Goal: Task Accomplishment & Management: Use online tool/utility

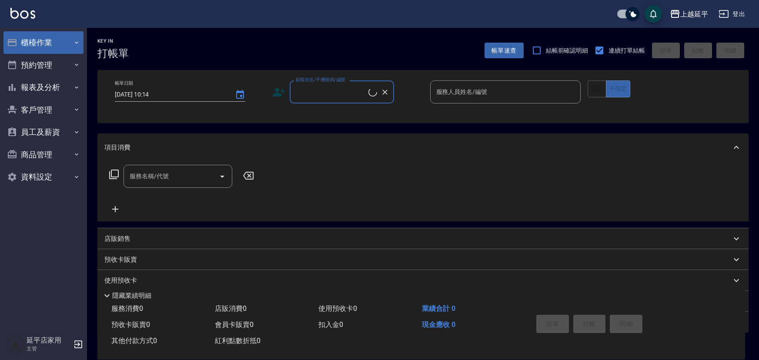
click at [40, 43] on button "櫃檯作業" at bounding box center [43, 42] width 80 height 23
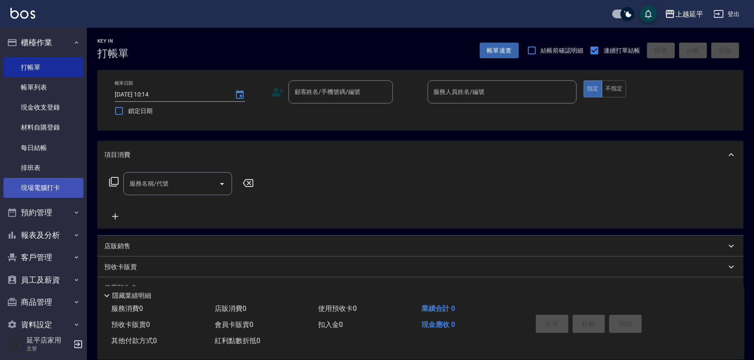
click at [52, 183] on link "現場電腦打卡" at bounding box center [43, 188] width 80 height 20
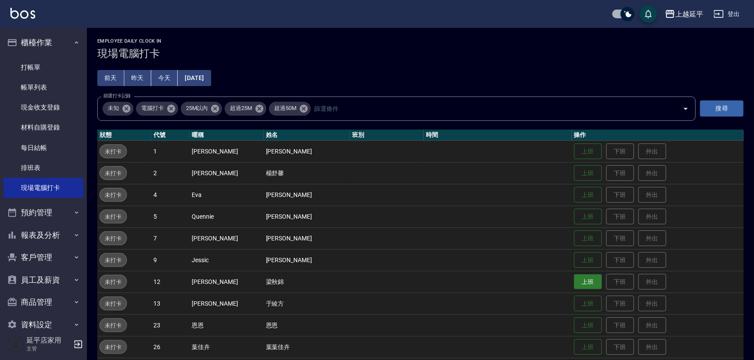
click at [583, 282] on button "上班" at bounding box center [588, 281] width 28 height 15
drag, startPoint x: 651, startPoint y: 181, endPoint x: 633, endPoint y: 166, distance: 24.1
click at [642, 170] on td "上班 下班 外出" at bounding box center [658, 173] width 172 height 22
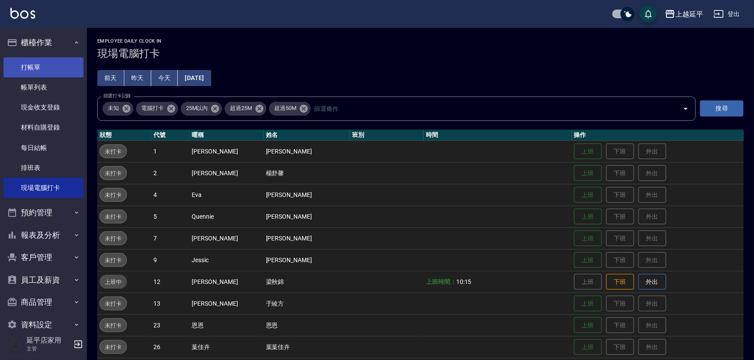
click at [40, 67] on link "打帳單" at bounding box center [43, 67] width 80 height 20
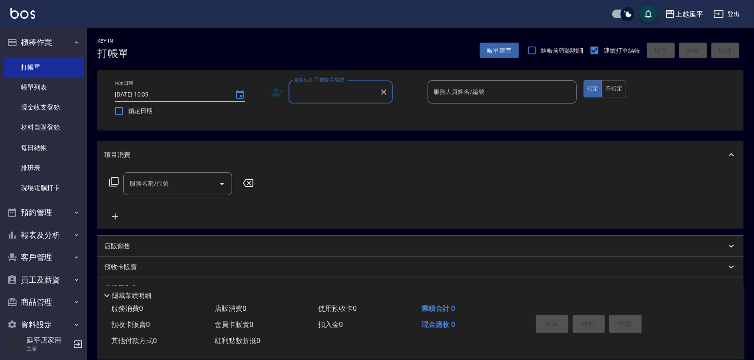
click at [348, 94] on input "顧客姓名/手機號碼/編號" at bounding box center [334, 91] width 83 height 15
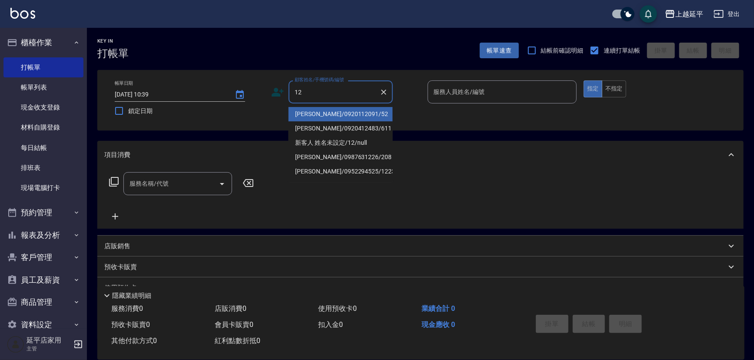
click at [344, 114] on li "[PERSON_NAME]/0920112091/52" at bounding box center [341, 114] width 104 height 14
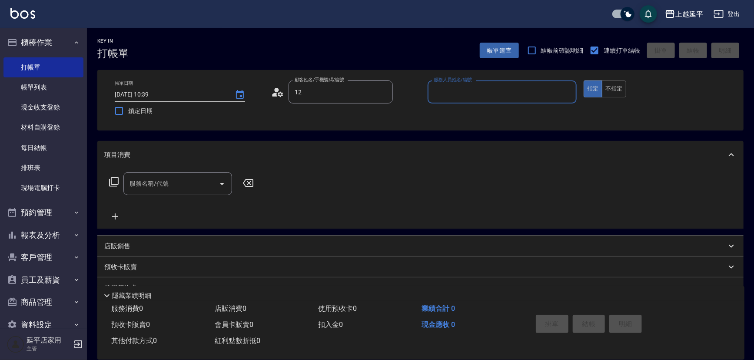
type input "[PERSON_NAME]/0920112091/52"
type input "[PERSON_NAME]-12"
click at [205, 183] on input "服務名稱/代號" at bounding box center [171, 183] width 88 height 15
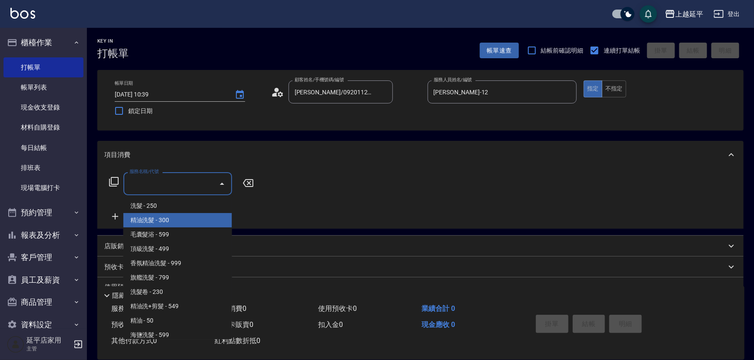
click at [175, 219] on span "精油洗髮 - 300" at bounding box center [177, 220] width 109 height 14
type input "精油洗髮(102)"
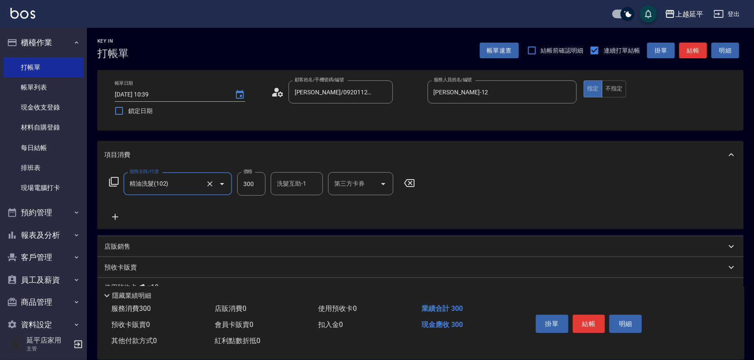
click at [256, 182] on input "300" at bounding box center [251, 183] width 28 height 23
type input "500"
click at [284, 185] on div "洗髮互助-1 洗髮互助-1" at bounding box center [297, 183] width 52 height 23
click at [290, 201] on span "[PERSON_NAME]-34" at bounding box center [291, 205] width 27 height 9
type input "方彩姿-34"
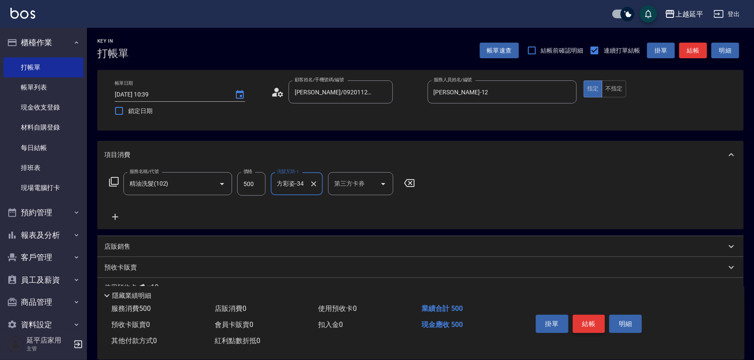
click at [579, 323] on button "結帳" at bounding box center [589, 324] width 33 height 18
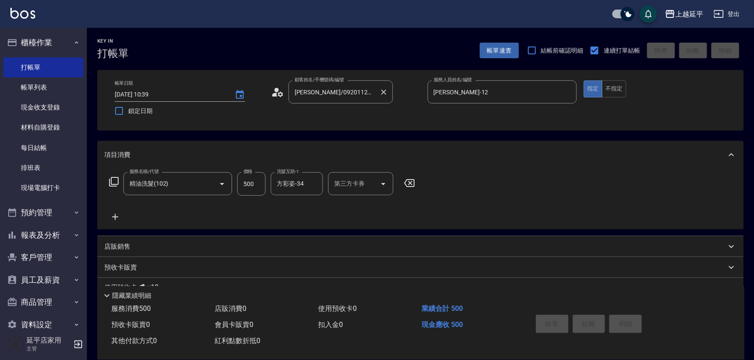
type input "[DATE] 10:40"
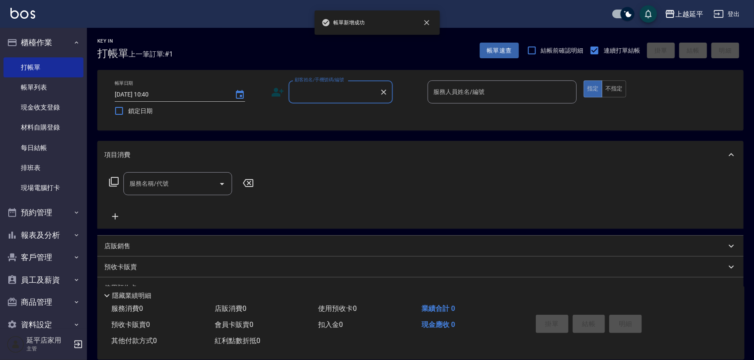
click at [335, 93] on input "顧客姓名/手機號碼/編號" at bounding box center [334, 91] width 83 height 15
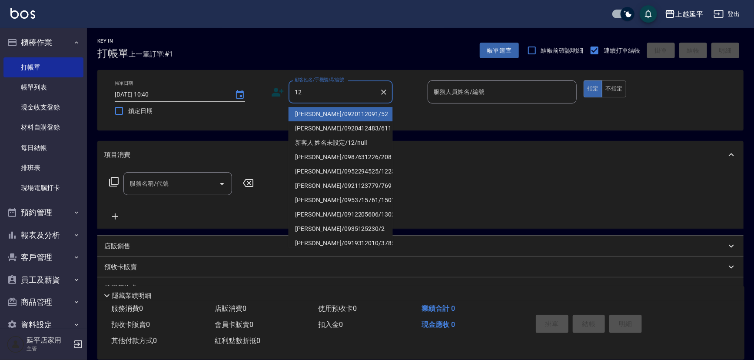
click at [336, 113] on li "[PERSON_NAME]/0920112091/52" at bounding box center [341, 114] width 104 height 14
type input "[PERSON_NAME]/0920112091/52"
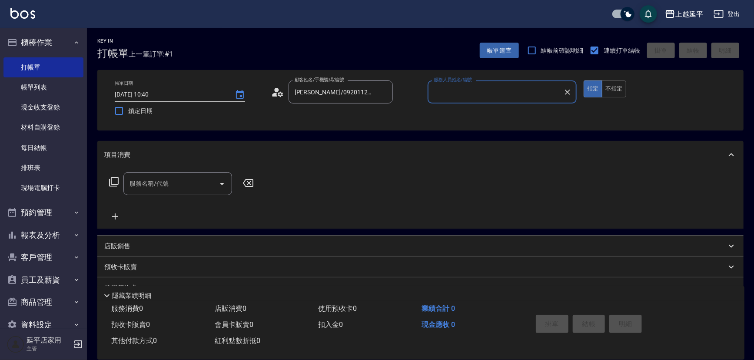
type input "[PERSON_NAME]-12"
click at [613, 90] on button "不指定" at bounding box center [614, 88] width 24 height 17
click at [196, 181] on input "服務名稱/代號" at bounding box center [171, 183] width 88 height 15
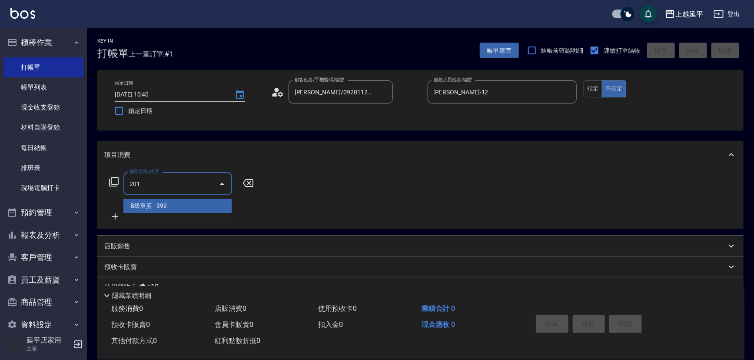
click at [198, 202] on span "B級單剪 - 399" at bounding box center [177, 206] width 109 height 14
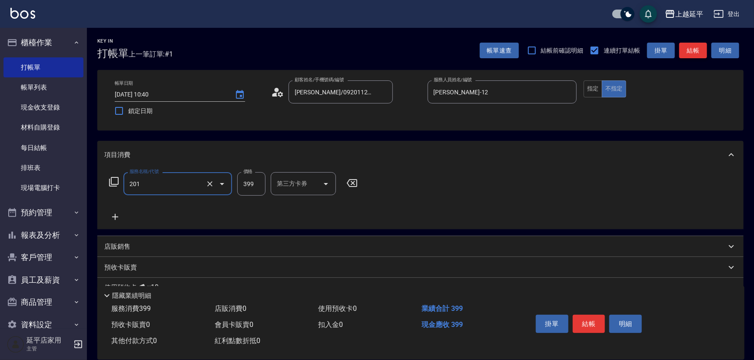
type input "B級單剪(201)"
click at [690, 54] on button "結帳" at bounding box center [694, 51] width 28 height 16
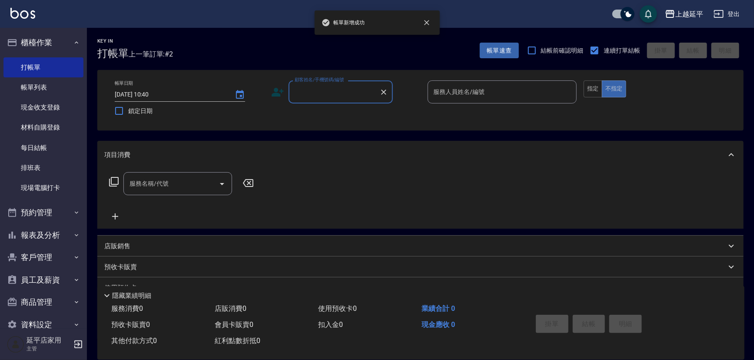
click at [360, 95] on input "顧客姓名/手機號碼/編號" at bounding box center [334, 91] width 83 height 15
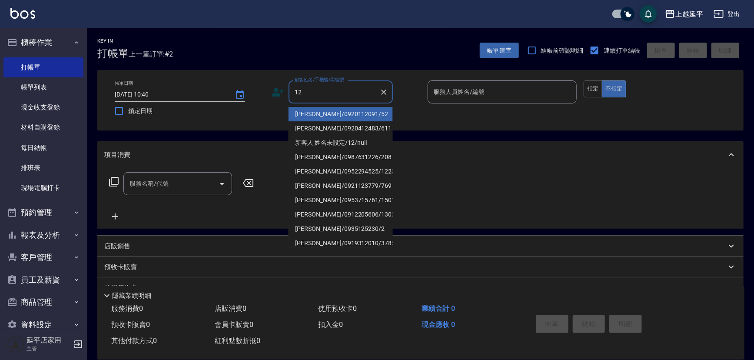
drag, startPoint x: 347, startPoint y: 110, endPoint x: 402, endPoint y: 98, distance: 55.8
click at [347, 110] on li "[PERSON_NAME]/0920112091/52" at bounding box center [341, 114] width 104 height 14
type input "[PERSON_NAME]/0920112091/52"
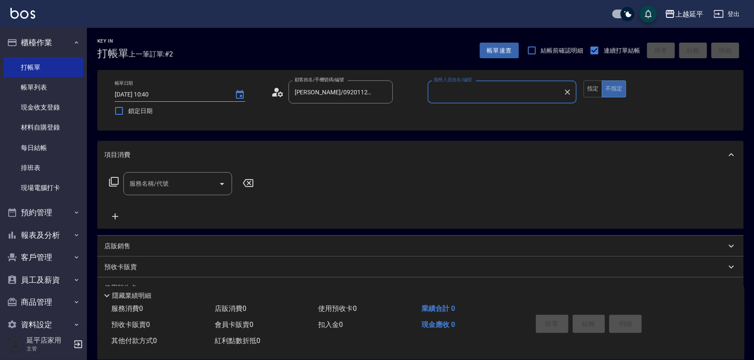
type input "[PERSON_NAME]-12"
click at [595, 90] on button "指定" at bounding box center [593, 88] width 19 height 17
click at [207, 181] on input "服務名稱/代號" at bounding box center [171, 183] width 88 height 15
click at [113, 182] on icon at bounding box center [114, 182] width 10 height 10
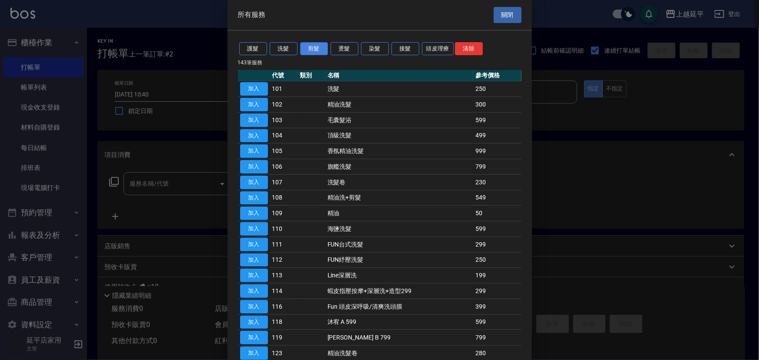
click at [302, 48] on button "剪髮" at bounding box center [314, 48] width 28 height 13
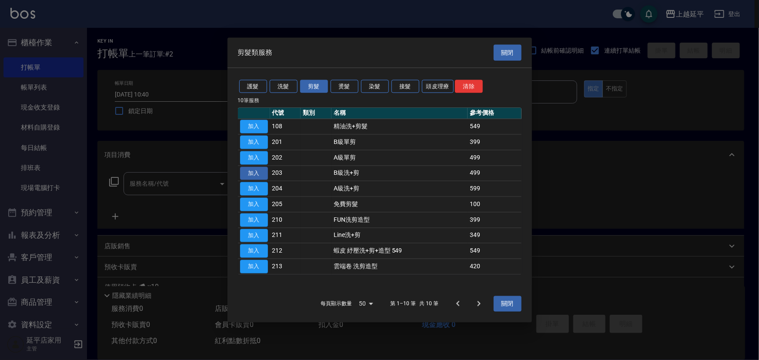
drag, startPoint x: 250, startPoint y: 128, endPoint x: 242, endPoint y: 167, distance: 39.6
click at [250, 127] on button "加入" at bounding box center [254, 126] width 28 height 13
type input "精油洗+剪髮(108)"
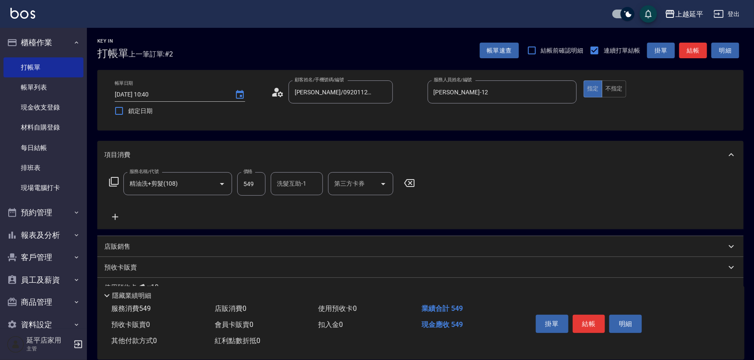
click at [255, 183] on input "549" at bounding box center [251, 183] width 28 height 23
type input "649"
click at [683, 51] on button "結帳" at bounding box center [694, 51] width 28 height 16
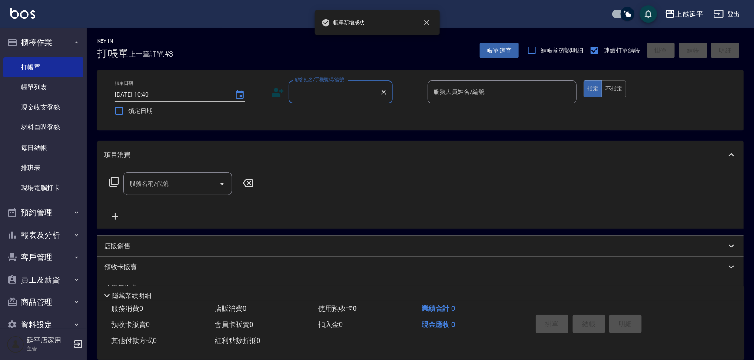
click at [344, 92] on input "顧客姓名/手機號碼/編號" at bounding box center [334, 91] width 83 height 15
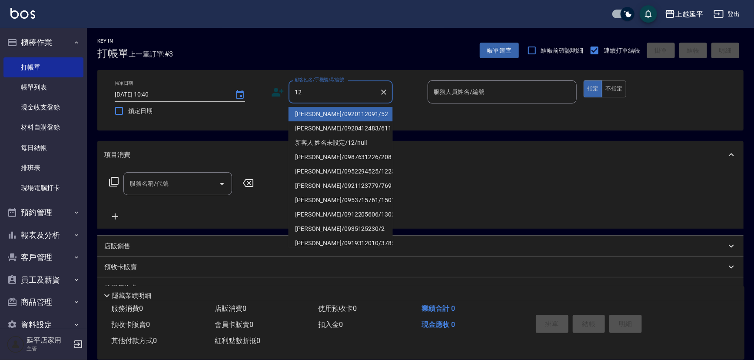
click at [344, 111] on li "[PERSON_NAME]/0920112091/52" at bounding box center [341, 114] width 104 height 14
type input "[PERSON_NAME]/0920112091/52"
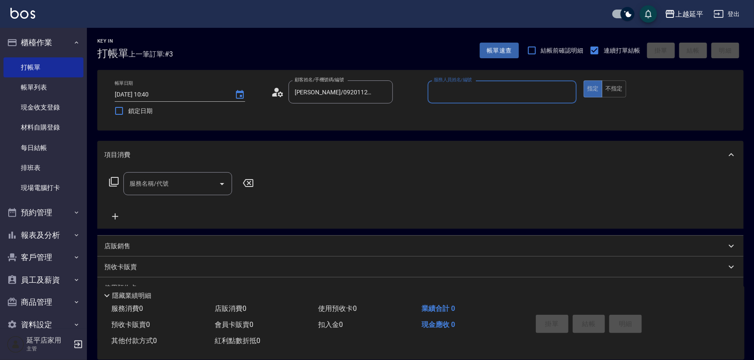
type input "[PERSON_NAME]-12"
click at [567, 89] on icon "Clear" at bounding box center [568, 92] width 9 height 9
click at [541, 90] on input "服務人員姓名/編號" at bounding box center [503, 91] width 142 height 15
click at [491, 113] on div "[PERSON_NAME] -12" at bounding box center [503, 114] width 150 height 14
type input "[PERSON_NAME]-12"
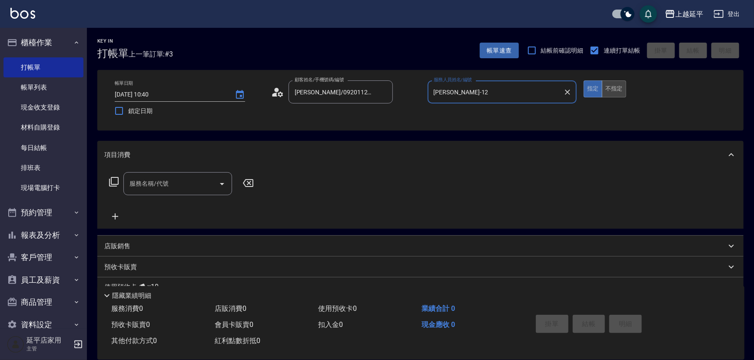
click at [617, 88] on button "不指定" at bounding box center [614, 88] width 24 height 17
click at [197, 179] on input "服務名稱/代號" at bounding box center [171, 183] width 88 height 15
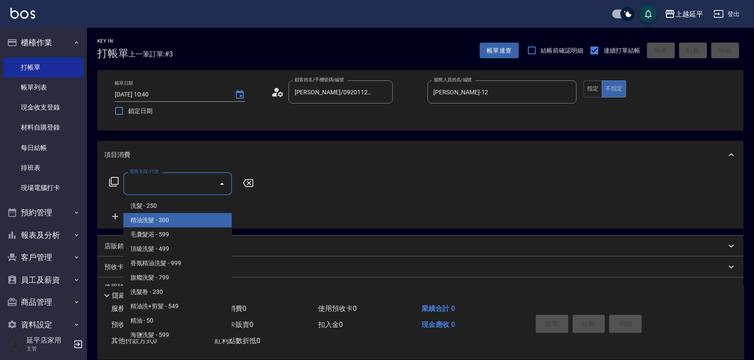
click at [184, 219] on span "精油洗髮 - 300" at bounding box center [177, 220] width 109 height 14
type input "精油洗髮(102)"
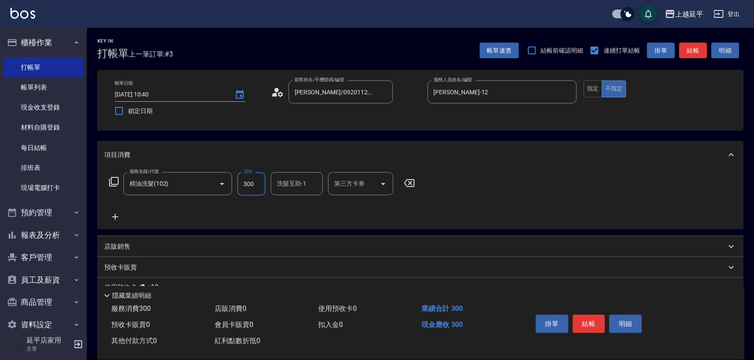
click at [258, 183] on input "300" at bounding box center [251, 183] width 28 height 23
type input "500"
click at [282, 189] on input "洗髮互助-1" at bounding box center [297, 183] width 44 height 15
click at [297, 203] on span "恩恩 -23" at bounding box center [288, 205] width 21 height 9
type input "恩恩-23"
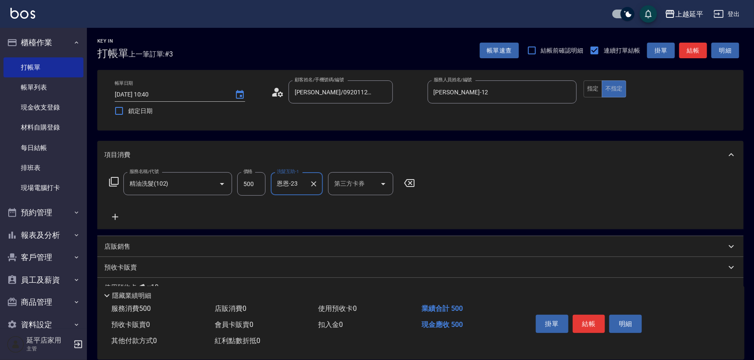
click at [587, 322] on button "結帳" at bounding box center [589, 324] width 33 height 18
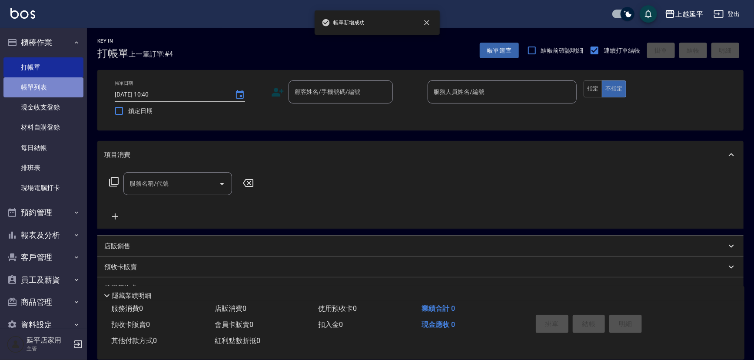
click at [43, 87] on link "帳單列表" at bounding box center [43, 87] width 80 height 20
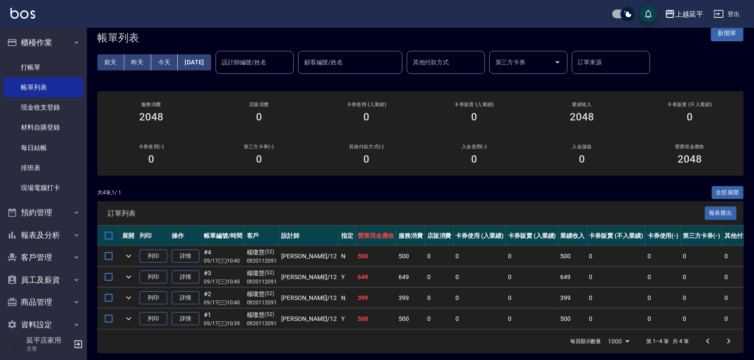
scroll to position [24, 0]
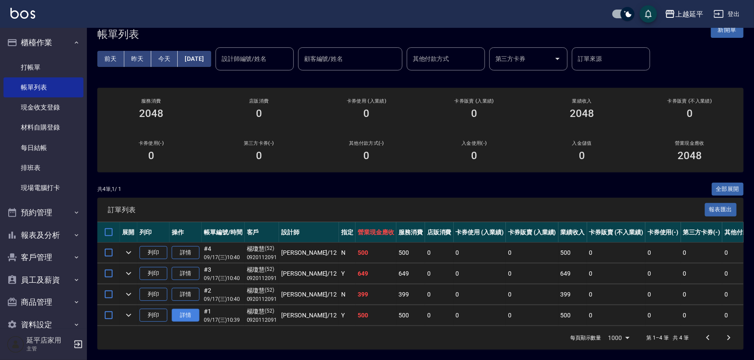
click at [182, 310] on link "詳情" at bounding box center [186, 315] width 28 height 13
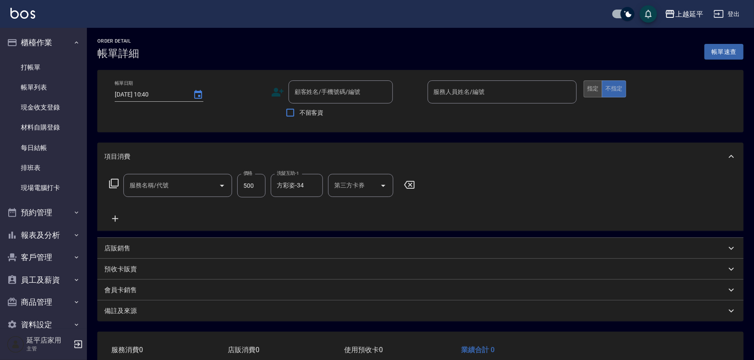
click at [591, 94] on button "指定" at bounding box center [593, 88] width 19 height 17
type input "[DATE] 10:39"
type input "[PERSON_NAME]-12"
type input "精油洗髮(102)"
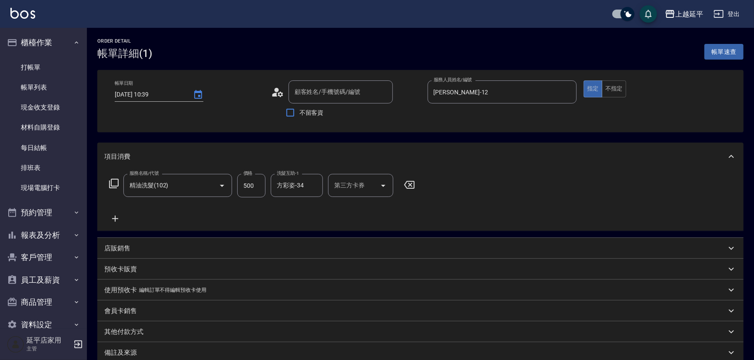
type input "[PERSON_NAME]/0920112091/52"
click at [611, 90] on button "不指定" at bounding box center [614, 88] width 24 height 17
click at [313, 184] on icon "Clear" at bounding box center [314, 185] width 9 height 9
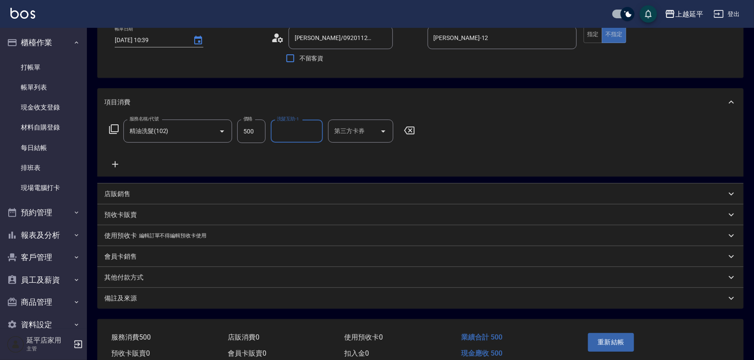
scroll to position [95, 0]
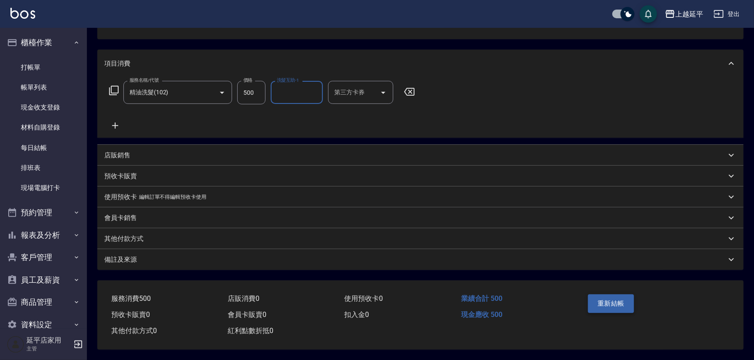
click at [607, 300] on button "重新結帳" at bounding box center [611, 303] width 46 height 18
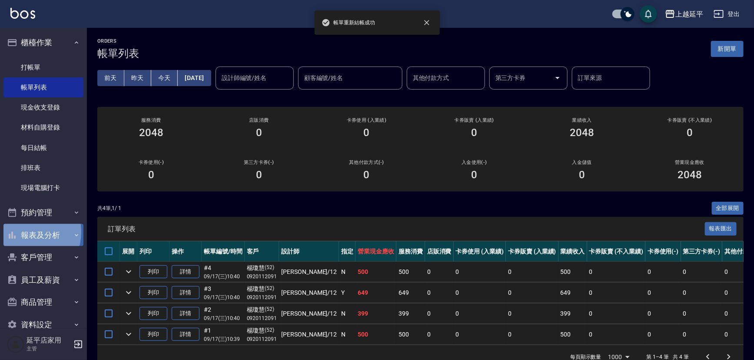
click at [26, 232] on button "報表及分析" at bounding box center [43, 235] width 80 height 23
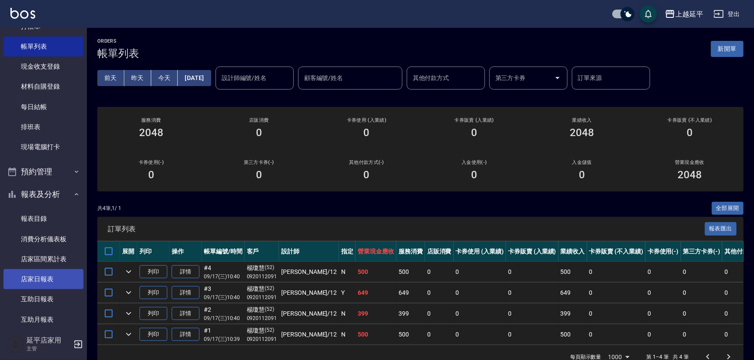
scroll to position [79, 0]
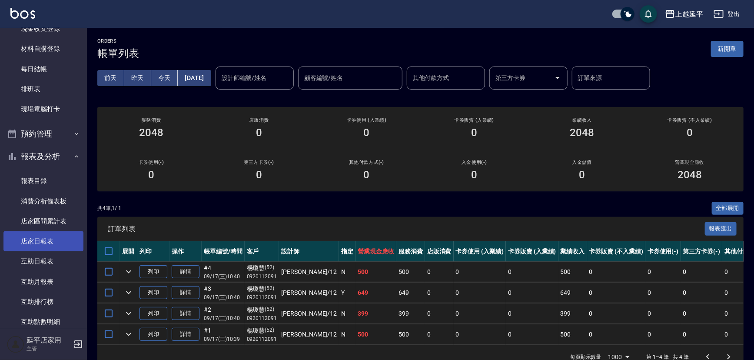
click at [42, 236] on link "店家日報表" at bounding box center [43, 241] width 80 height 20
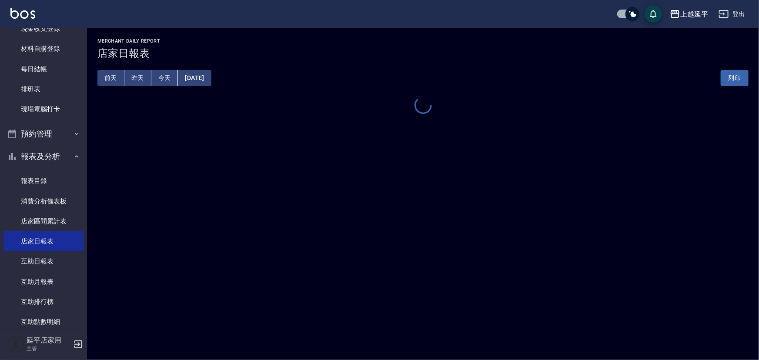
click at [193, 78] on button "[DATE]" at bounding box center [194, 78] width 33 height 16
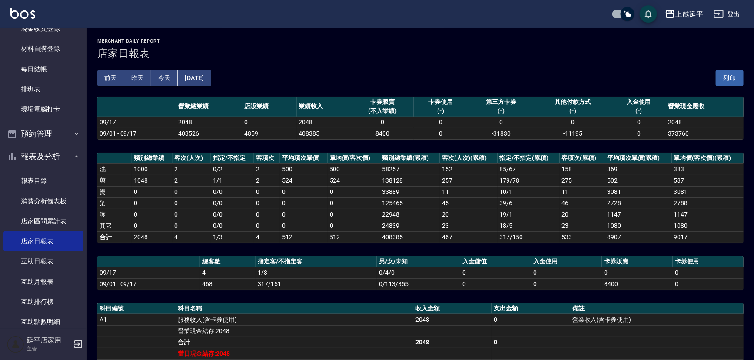
click at [211, 77] on button "[DATE]" at bounding box center [194, 78] width 33 height 16
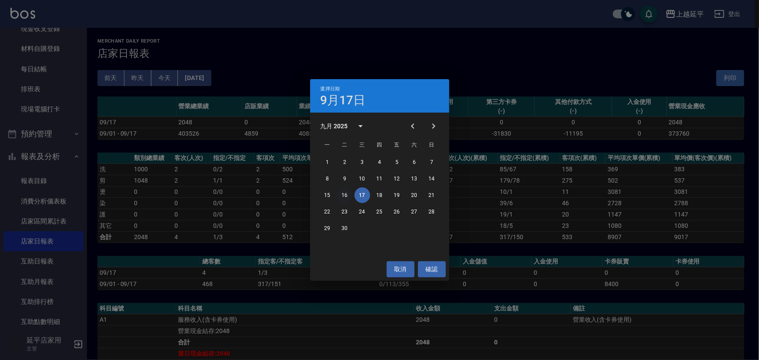
click at [344, 193] on button "16" at bounding box center [345, 195] width 16 height 16
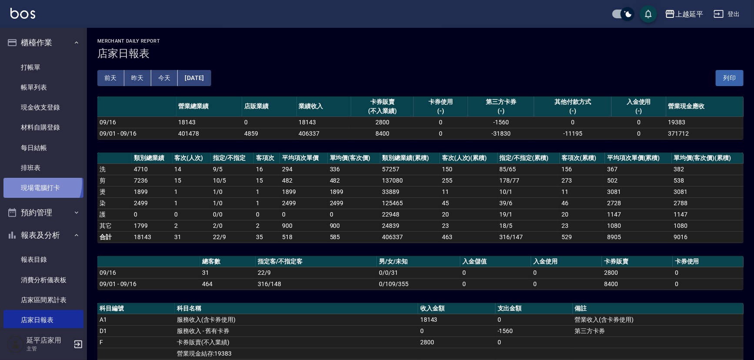
click at [38, 183] on link "現場電腦打卡" at bounding box center [43, 188] width 80 height 20
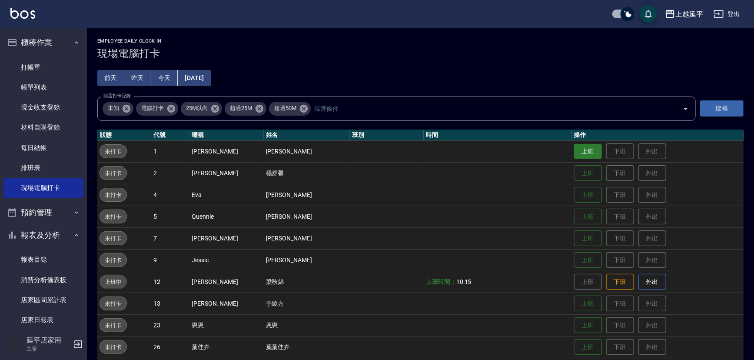
drag, startPoint x: 572, startPoint y: 150, endPoint x: 565, endPoint y: 147, distance: 7.4
click at [574, 150] on button "上班" at bounding box center [588, 151] width 28 height 15
click at [572, 147] on td "上班 下班 外出" at bounding box center [658, 151] width 172 height 22
drag, startPoint x: 565, startPoint y: 147, endPoint x: 568, endPoint y: 157, distance: 10.3
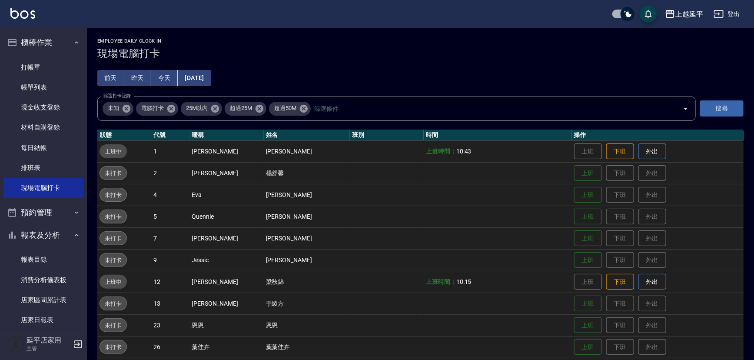
click at [572, 157] on td "上班 下班 外出" at bounding box center [658, 151] width 172 height 22
drag, startPoint x: 548, startPoint y: 154, endPoint x: 525, endPoint y: 154, distance: 23.1
click at [537, 154] on tr "上班中 1 [PERSON_NAME] [PERSON_NAME] 上班時間： 10:43 上班 下班 外出" at bounding box center [420, 151] width 647 height 22
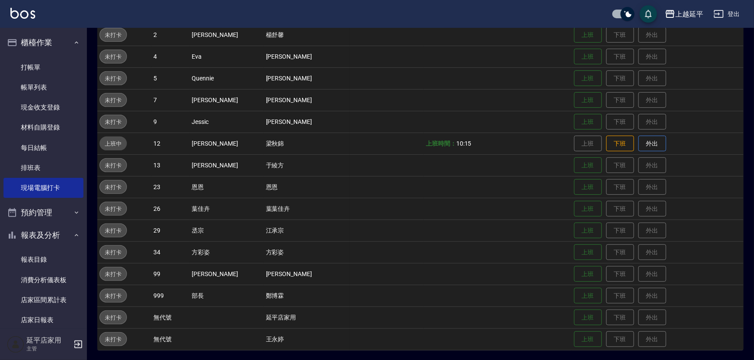
scroll to position [139, 0]
click at [587, 190] on button "上班" at bounding box center [588, 186] width 28 height 15
click at [574, 254] on button "上班" at bounding box center [588, 251] width 28 height 15
click at [580, 76] on button "上班" at bounding box center [588, 77] width 28 height 15
